Goal: Task Accomplishment & Management: Manage account settings

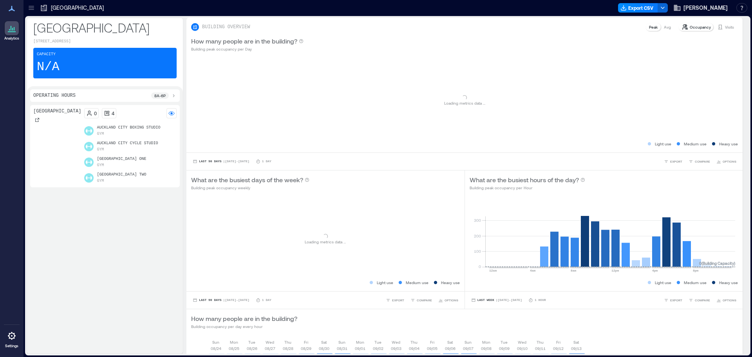
click at [34, 11] on icon at bounding box center [31, 8] width 8 height 8
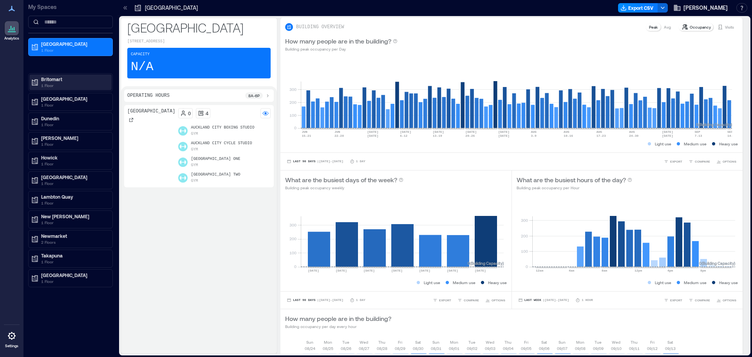
click at [55, 82] on p "Britomart" at bounding box center [74, 79] width 66 height 6
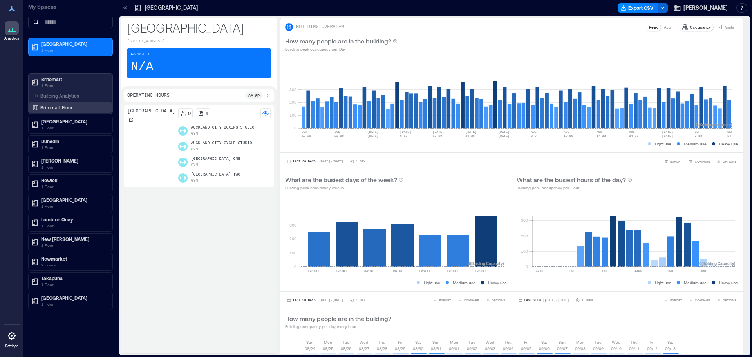
click at [47, 108] on p "Britomart Floor" at bounding box center [56, 107] width 32 height 6
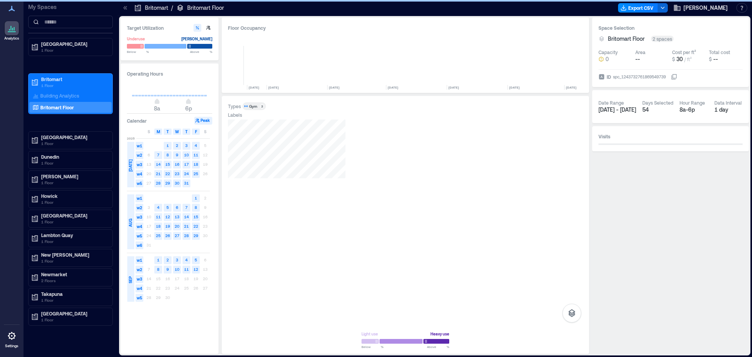
scroll to position [0, 3946]
click at [347, 246] on div at bounding box center [405, 221] width 355 height 204
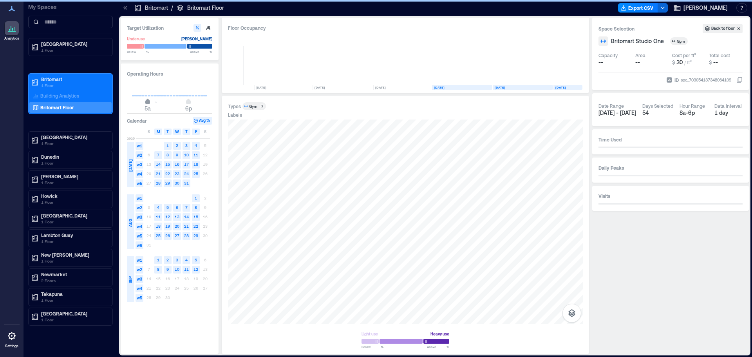
type input "*"
drag, startPoint x: 156, startPoint y: 103, endPoint x: 144, endPoint y: 113, distance: 15.3
click at [144, 104] on span "4a" at bounding box center [144, 102] width 5 height 3
type input "**"
drag, startPoint x: 190, startPoint y: 101, endPoint x: 200, endPoint y: 111, distance: 14.1
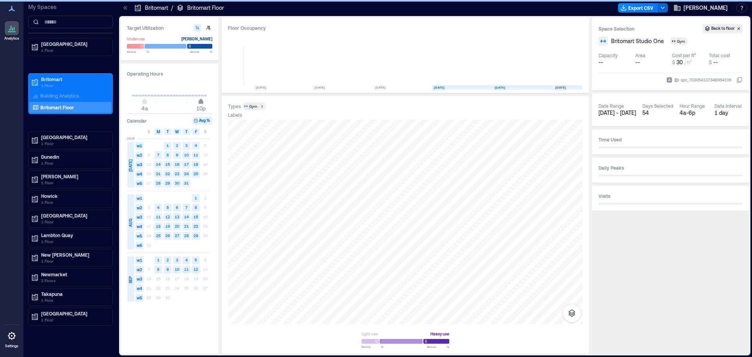
click at [200, 104] on span "10p" at bounding box center [201, 102] width 5 height 3
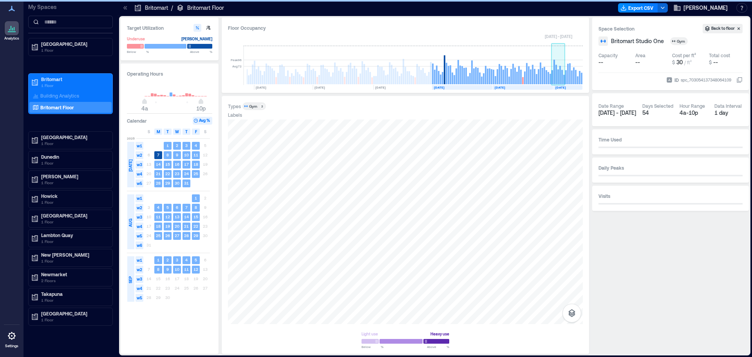
click at [561, 74] on rect at bounding box center [562, 77] width 2 height 14
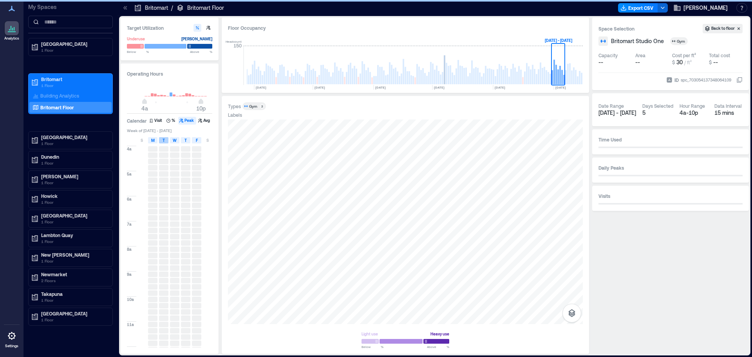
click at [163, 142] on span "T" at bounding box center [163, 140] width 2 height 6
click at [177, 141] on div "W" at bounding box center [174, 140] width 9 height 6
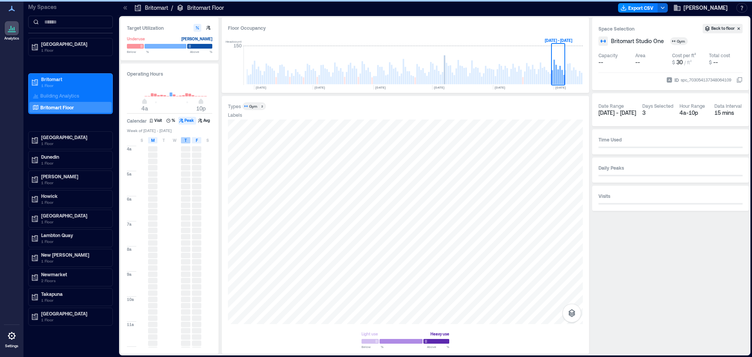
click at [186, 140] on span "T" at bounding box center [185, 140] width 2 height 6
click at [195, 139] on div "F" at bounding box center [196, 140] width 9 height 6
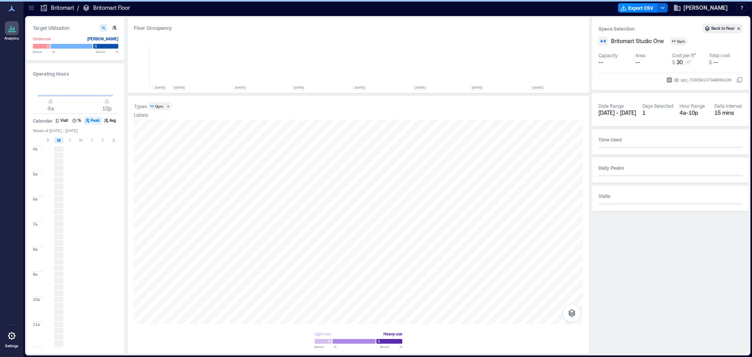
scroll to position [0, 3852]
click at [72, 140] on div "T" at bounding box center [69, 140] width 9 height 6
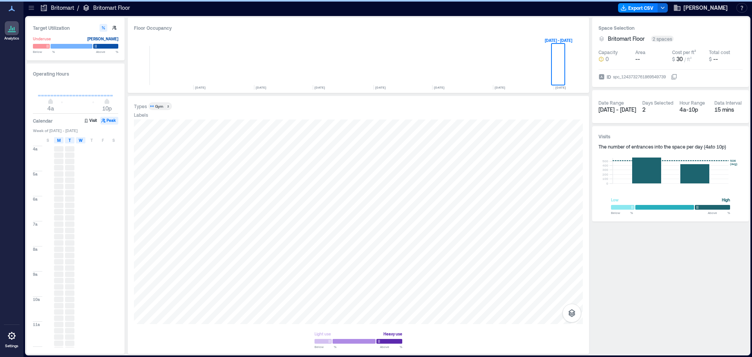
click at [80, 141] on span "W" at bounding box center [81, 140] width 4 height 6
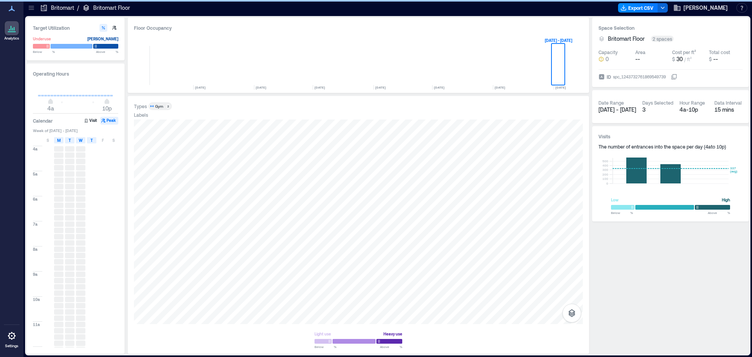
click at [89, 141] on div "T" at bounding box center [91, 140] width 9 height 6
click at [97, 139] on div "S M T W T F S" at bounding box center [76, 140] width 86 height 8
click at [111, 141] on div "S" at bounding box center [113, 140] width 9 height 6
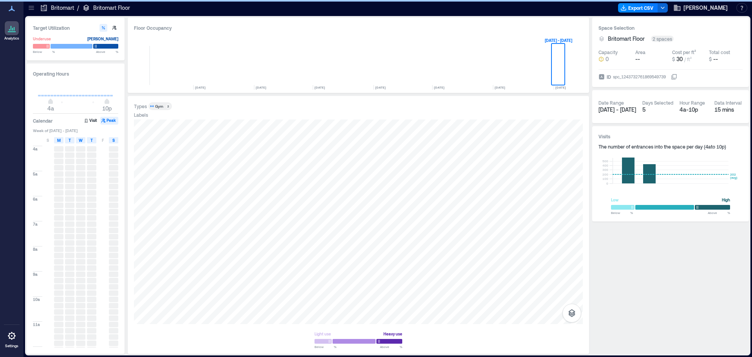
click at [99, 142] on div "F" at bounding box center [102, 140] width 9 height 6
click at [49, 141] on span "S" at bounding box center [48, 140] width 2 height 6
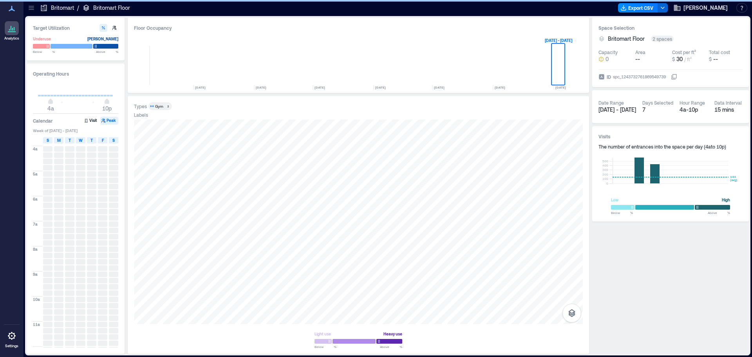
click at [13, 334] on icon at bounding box center [11, 335] width 9 height 9
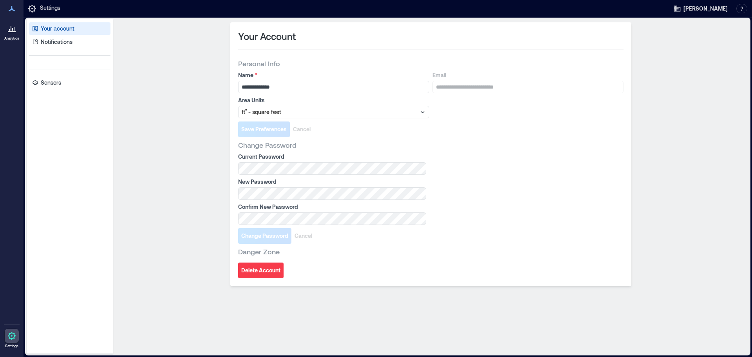
click at [48, 28] on p "Your account" at bounding box center [58, 29] width 34 height 8
click at [47, 42] on p "Notifications" at bounding box center [57, 42] width 32 height 8
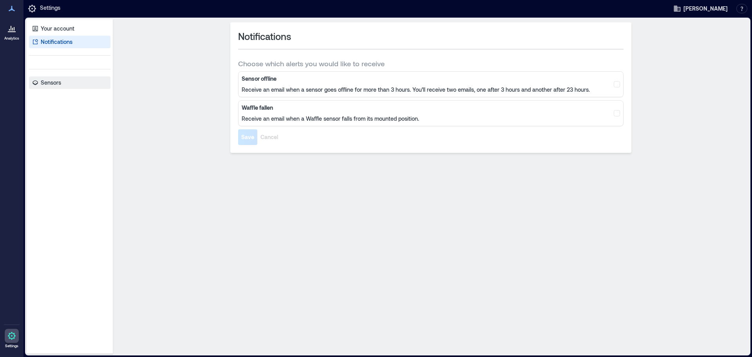
click at [48, 80] on p "Sensors" at bounding box center [51, 83] width 20 height 8
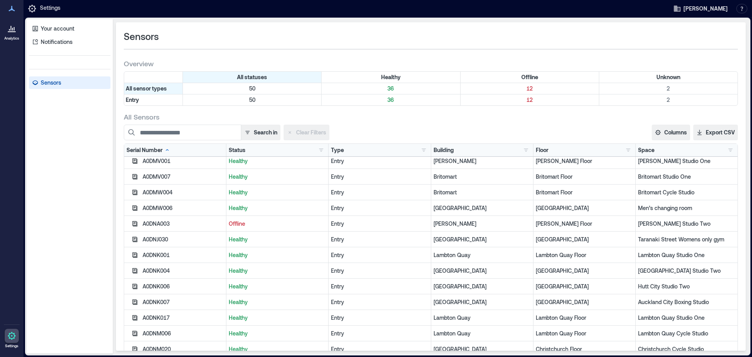
scroll to position [313, 0]
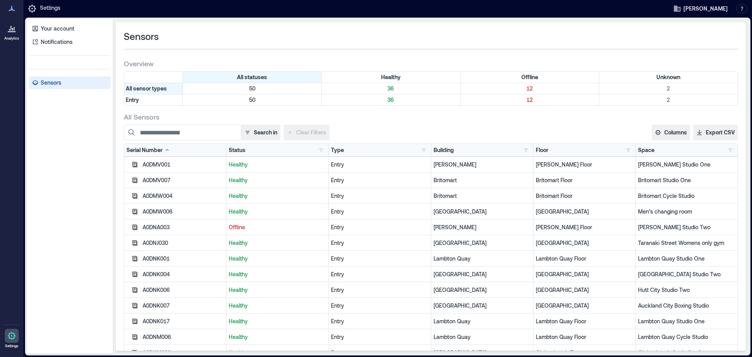
click at [267, 193] on p "Healthy" at bounding box center [277, 196] width 97 height 8
click at [150, 191] on div "A0DMW004" at bounding box center [175, 196] width 102 height 16
click at [136, 195] on icon "button" at bounding box center [134, 195] width 5 height 5
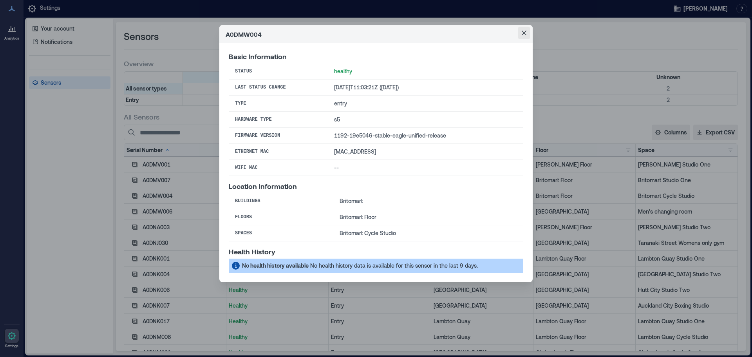
click at [526, 31] on icon "Close" at bounding box center [524, 33] width 5 height 5
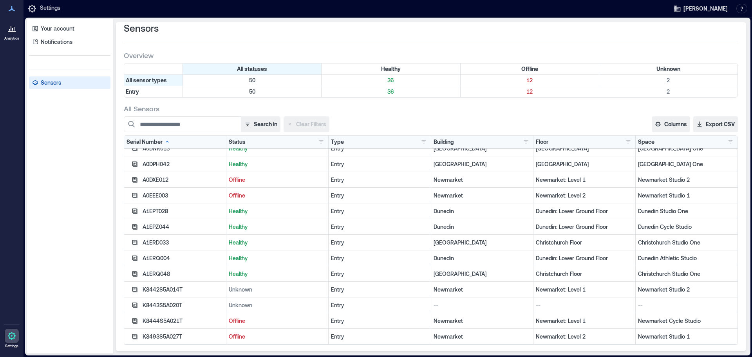
scroll to position [10, 0]
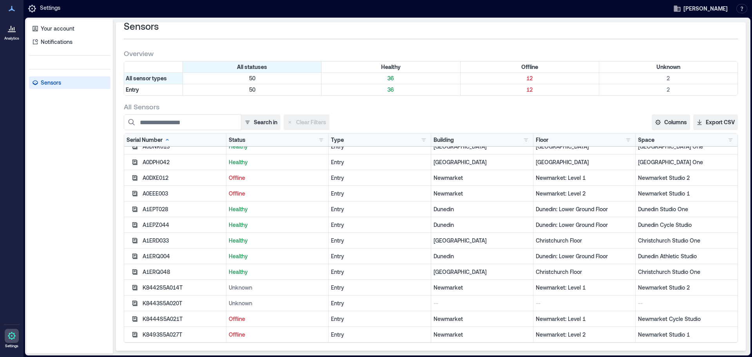
click at [15, 30] on icon at bounding box center [11, 27] width 9 height 9
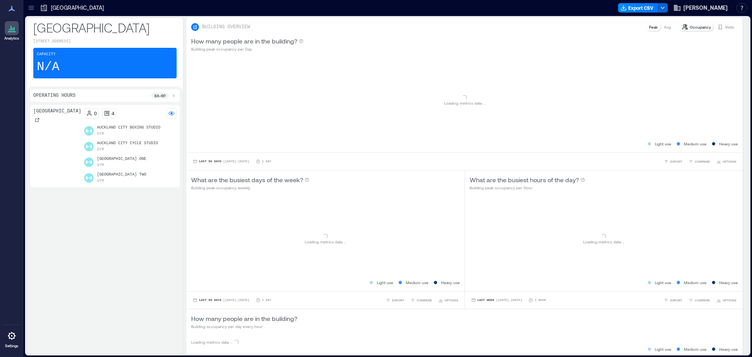
click at [38, 3] on div "[GEOGRAPHIC_DATA]" at bounding box center [72, 8] width 69 height 13
click at [29, 11] on icon at bounding box center [31, 8] width 8 height 8
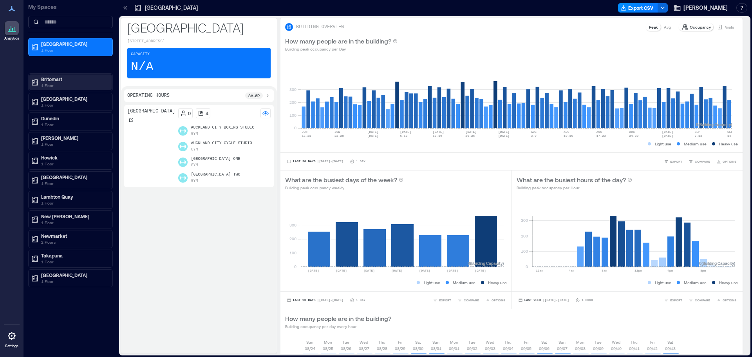
click at [51, 80] on p "Britomart" at bounding box center [74, 79] width 66 height 6
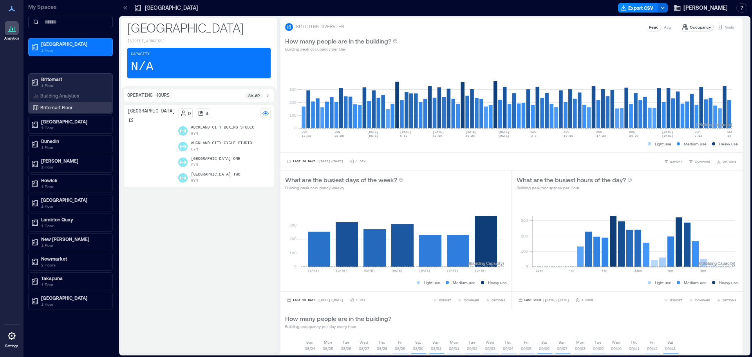
click at [56, 103] on div "Britomart Floor" at bounding box center [70, 107] width 82 height 11
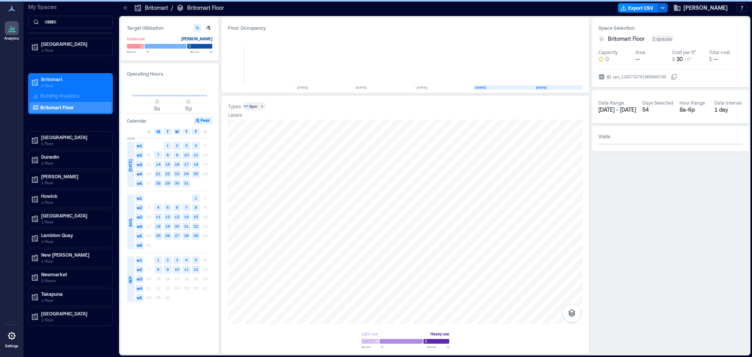
scroll to position [0, 3946]
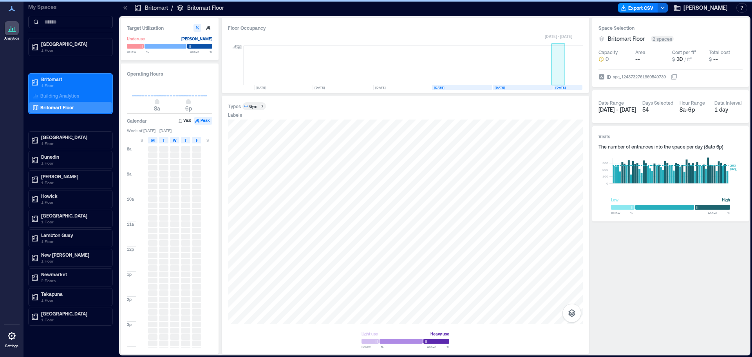
click at [557, 80] on rect at bounding box center [558, 65] width 14 height 39
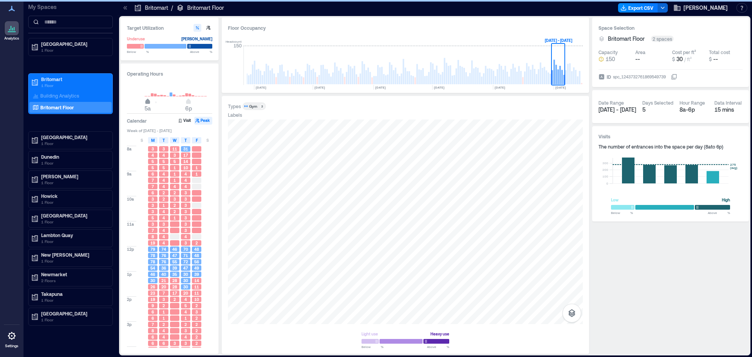
type input "*"
drag, startPoint x: 157, startPoint y: 102, endPoint x: 144, endPoint y: 108, distance: 14.2
click at [144, 104] on span "4a" at bounding box center [144, 102] width 5 height 3
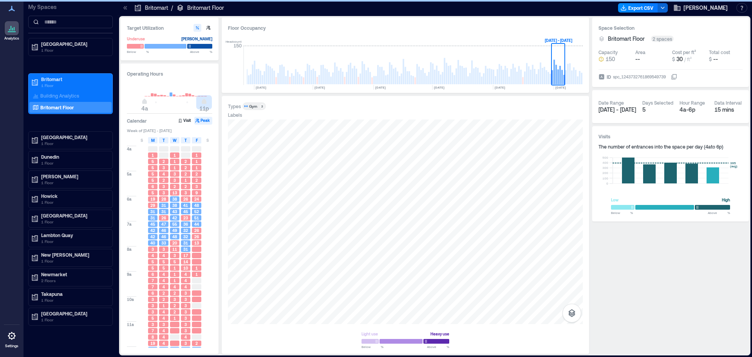
type input "**"
drag, startPoint x: 187, startPoint y: 102, endPoint x: 202, endPoint y: 104, distance: 15.4
click at [202, 104] on span "4a 10p" at bounding box center [169, 102] width 75 height 12
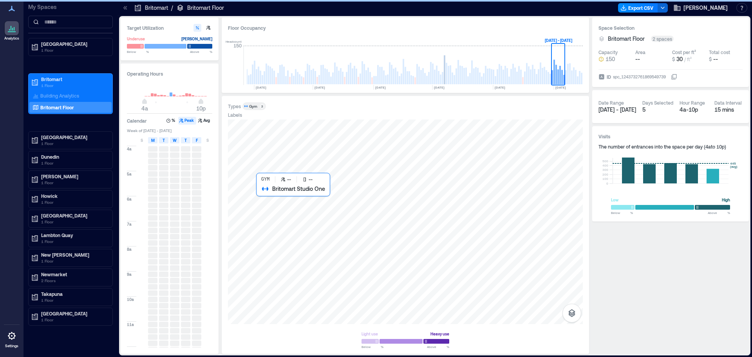
click at [316, 228] on div at bounding box center [405, 221] width 355 height 204
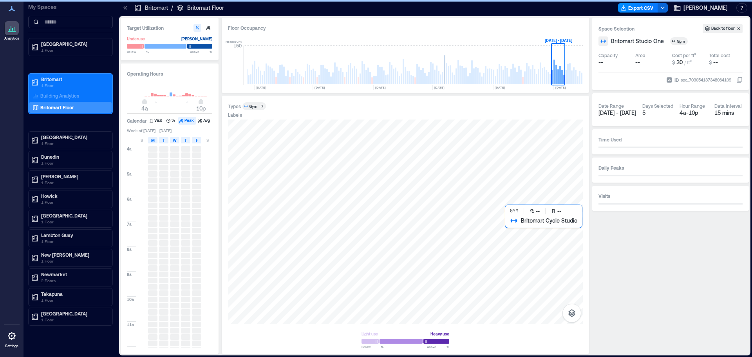
click at [522, 229] on div at bounding box center [405, 221] width 355 height 204
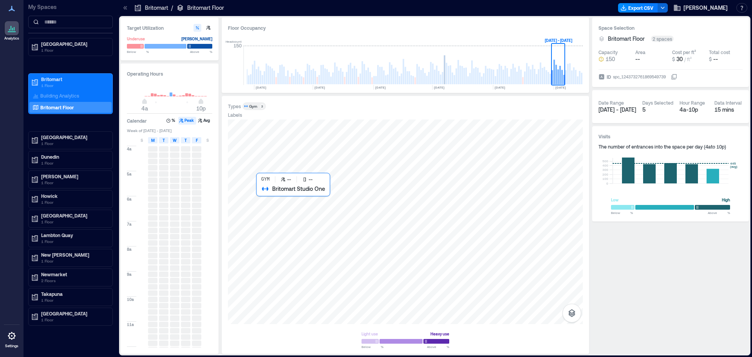
click at [293, 220] on div at bounding box center [405, 221] width 355 height 204
